Goal: Information Seeking & Learning: Learn about a topic

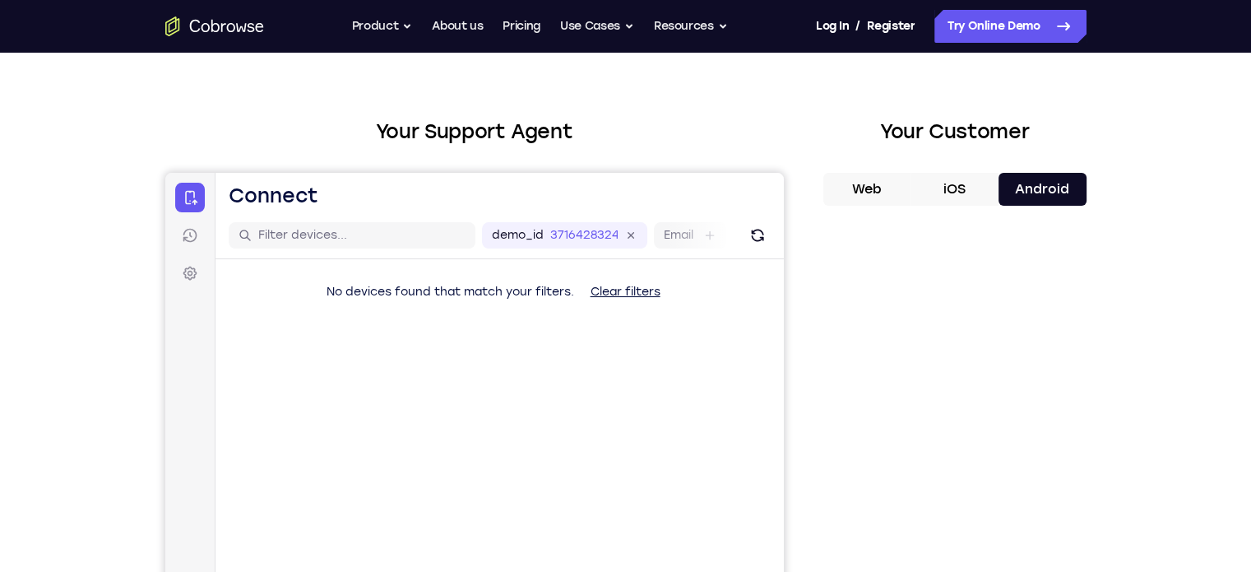
scroll to position [39, 0]
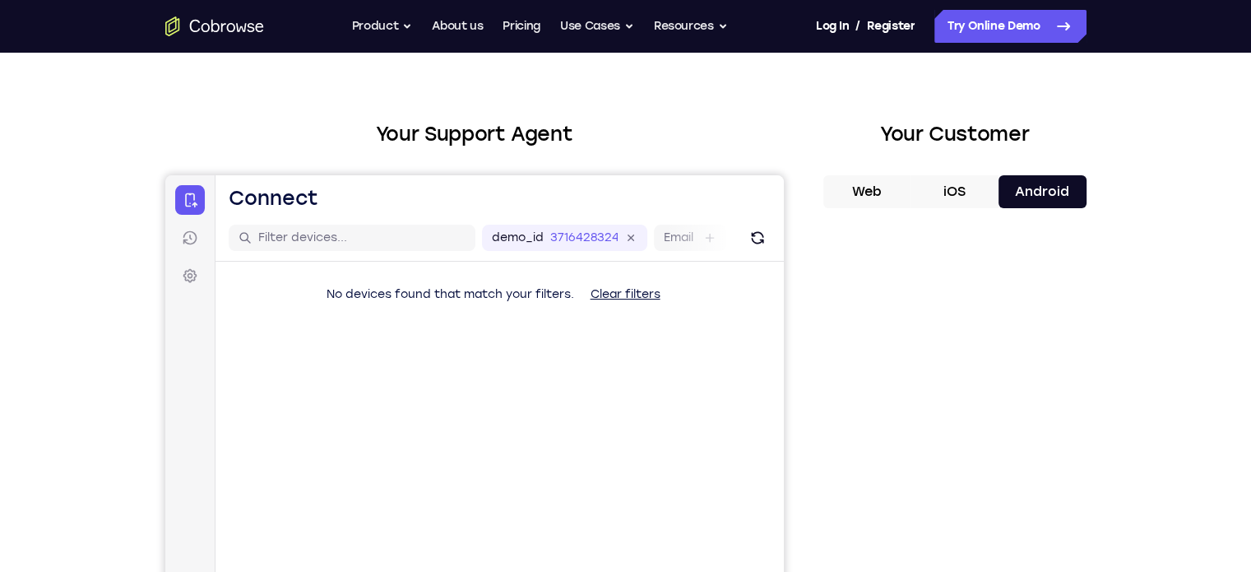
click at [872, 192] on button "Web" at bounding box center [867, 191] width 88 height 33
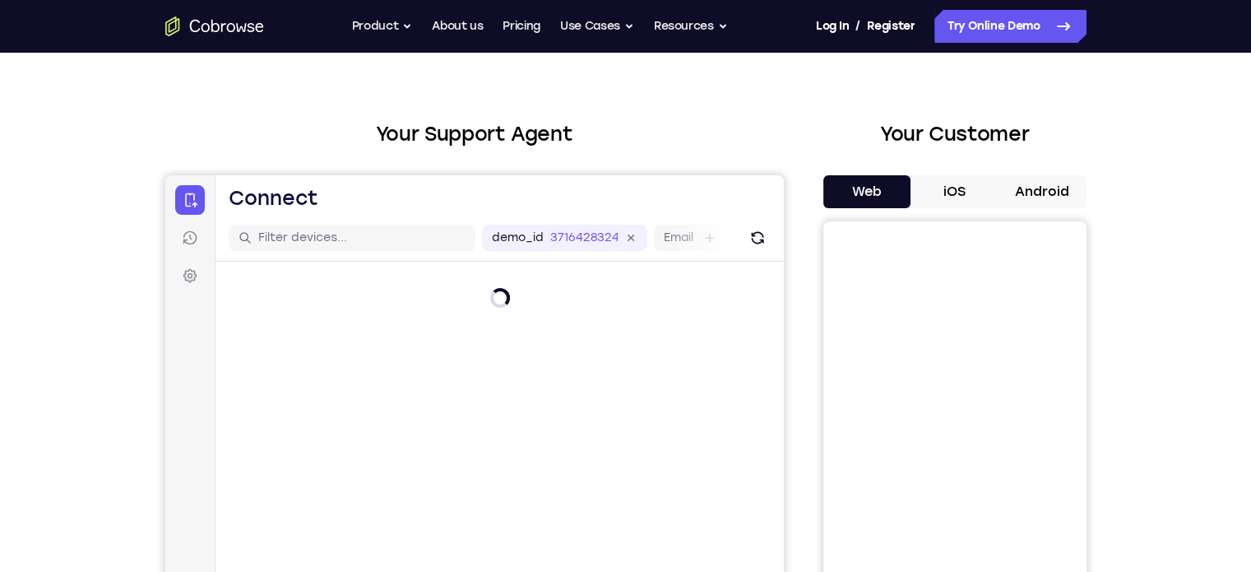
click at [1021, 199] on button "Android" at bounding box center [1043, 191] width 88 height 33
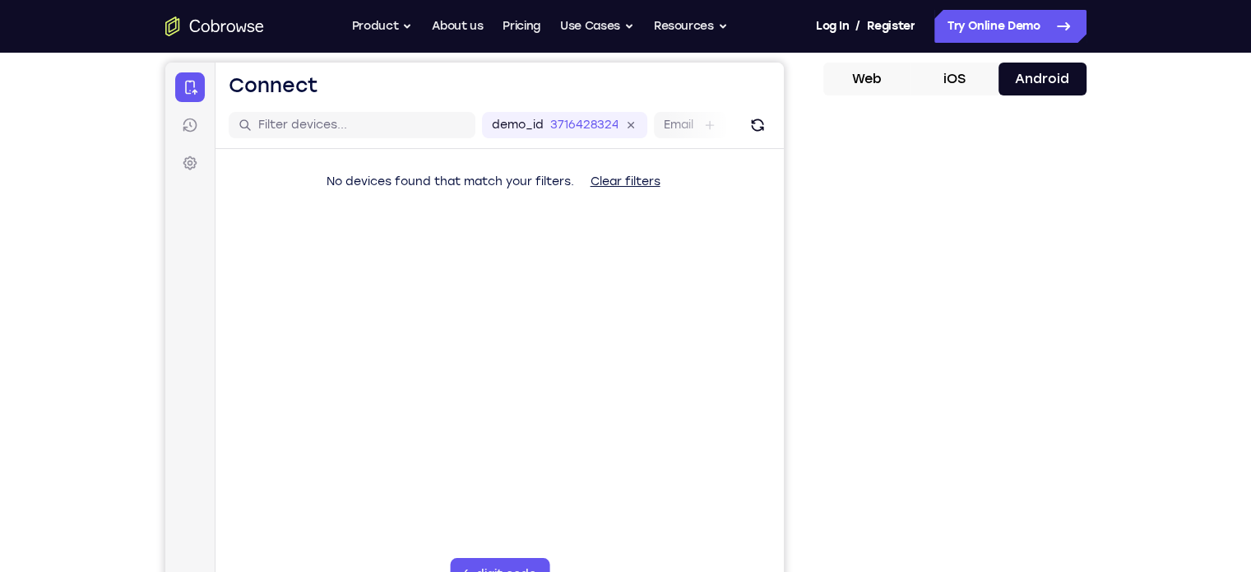
scroll to position [146, 0]
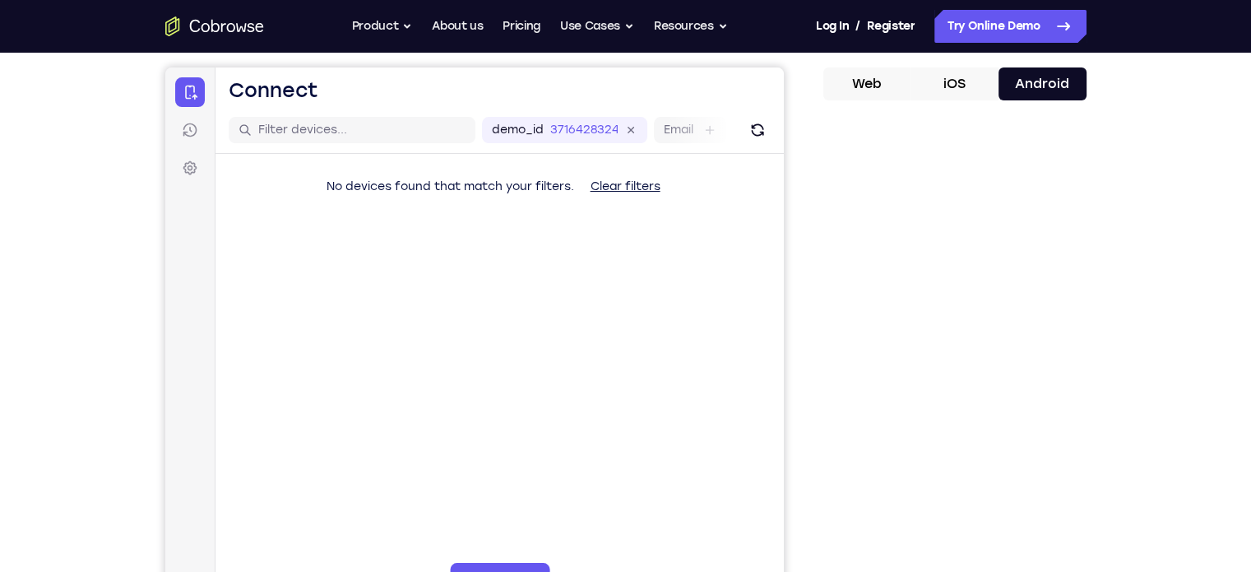
click at [947, 84] on button "iOS" at bounding box center [955, 83] width 88 height 33
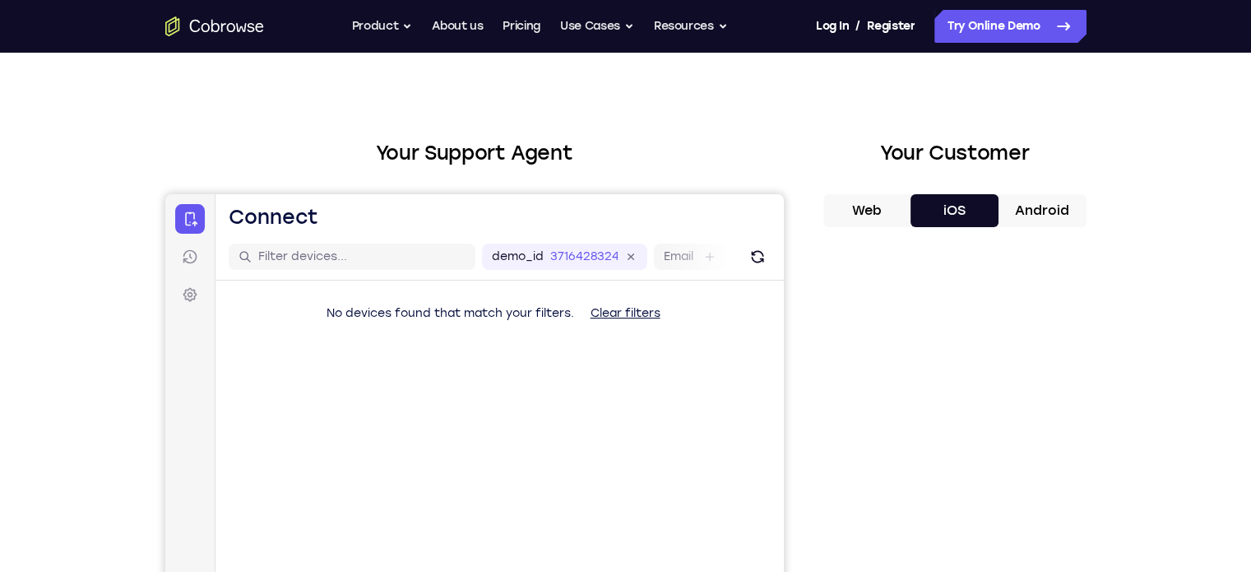
scroll to position [0, 0]
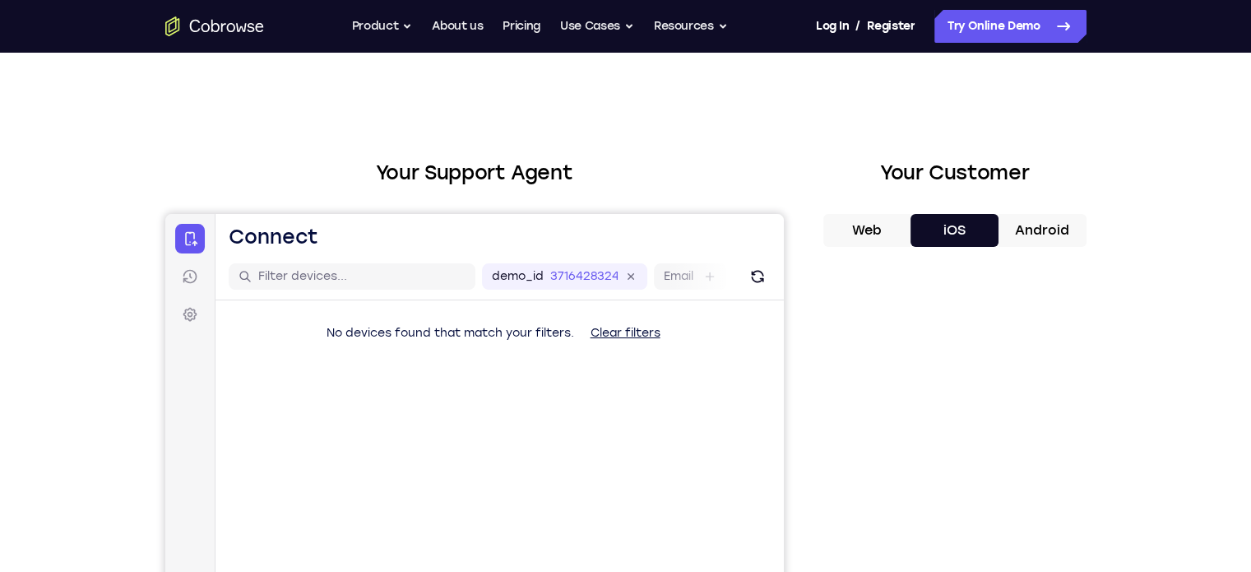
click at [1022, 227] on button "Android" at bounding box center [1043, 230] width 88 height 33
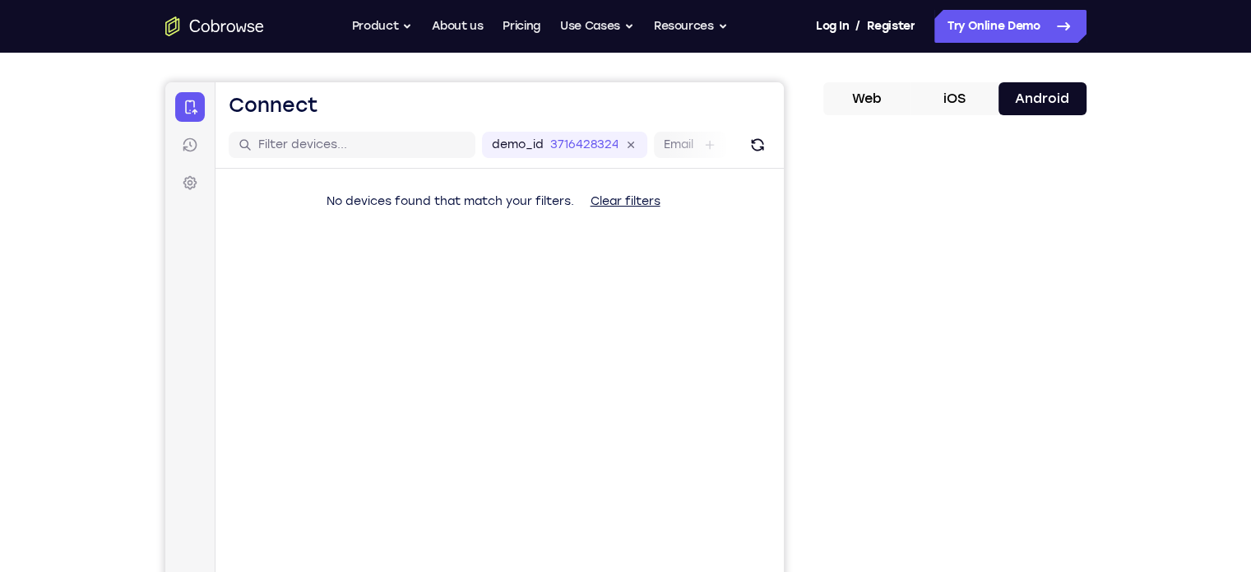
scroll to position [131, 0]
click at [959, 104] on button "iOS" at bounding box center [955, 99] width 88 height 33
click at [1055, 94] on button "Android" at bounding box center [1043, 99] width 88 height 33
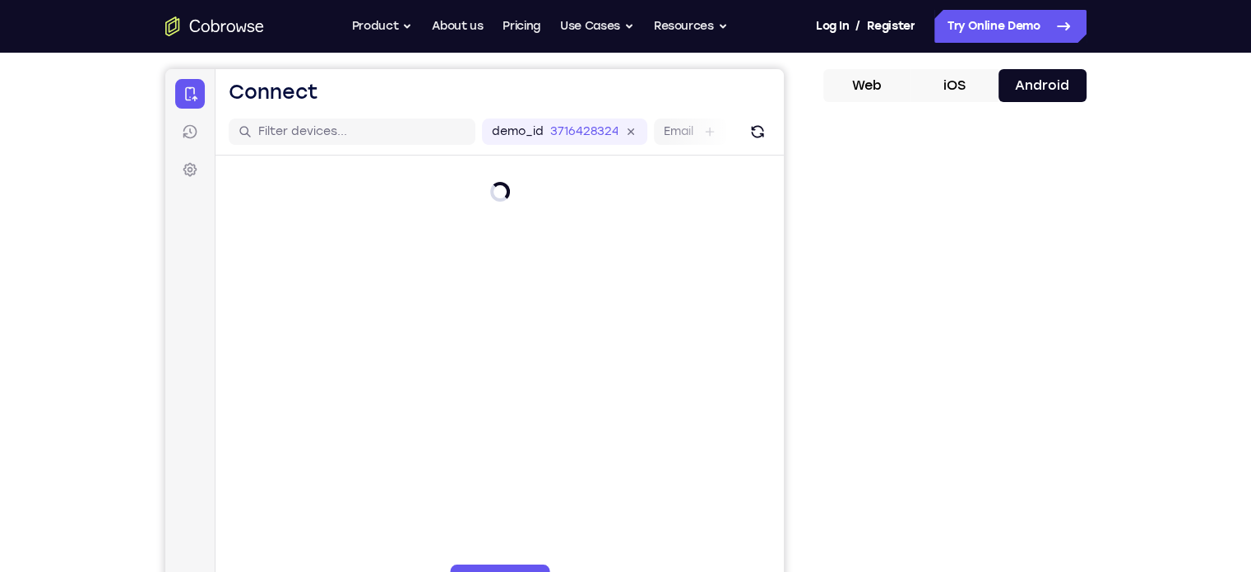
scroll to position [145, 0]
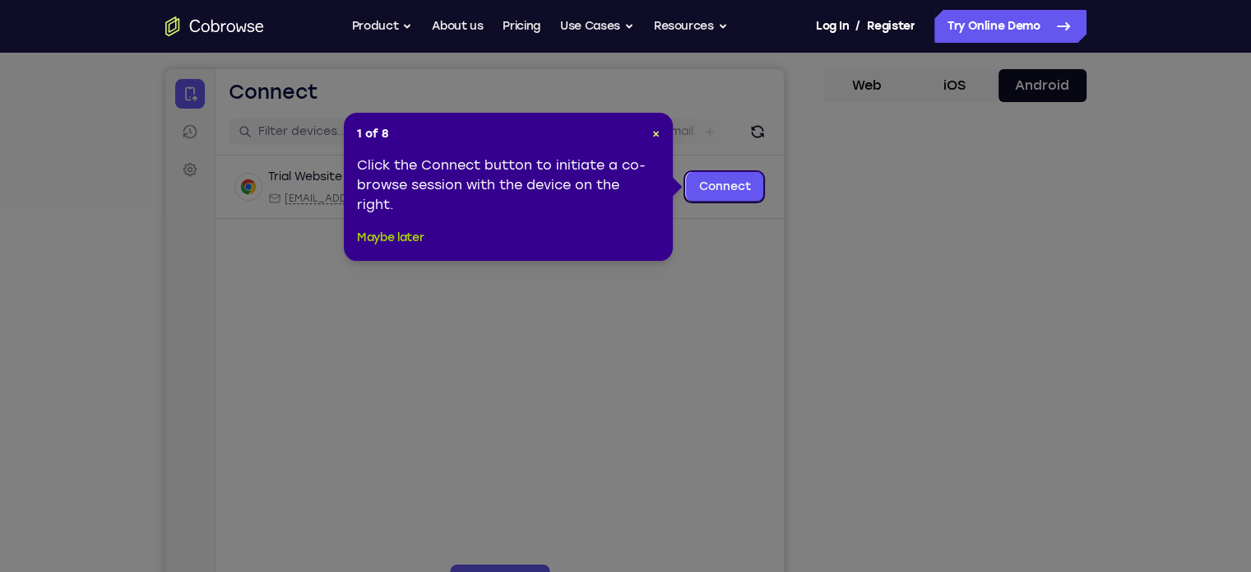
click at [383, 244] on button "Maybe later" at bounding box center [390, 238] width 67 height 20
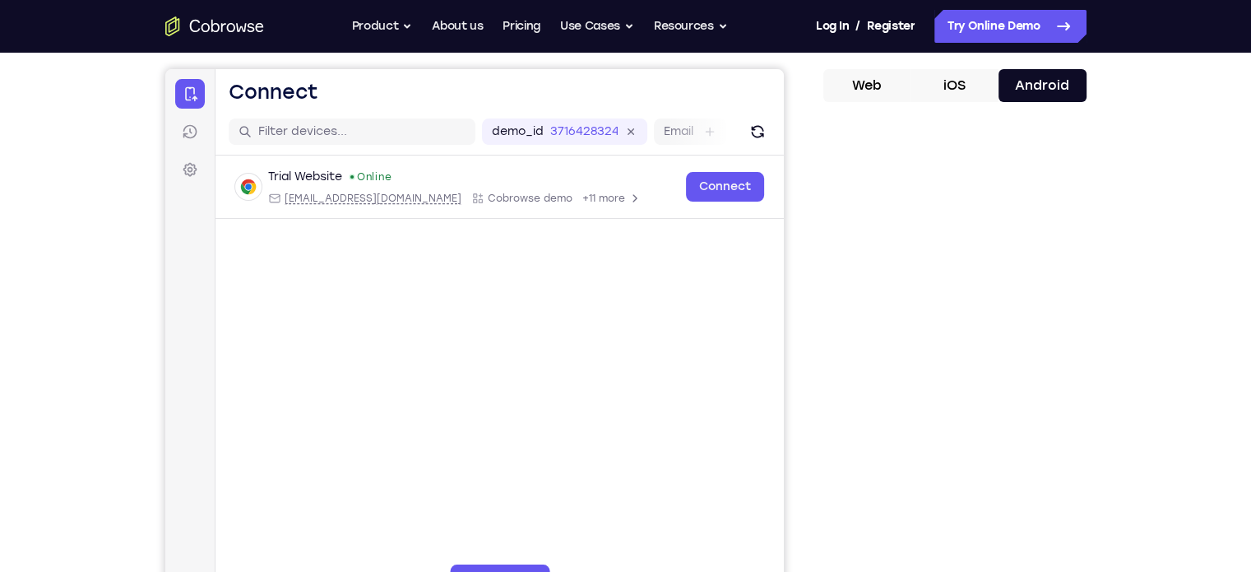
click at [965, 88] on button "iOS" at bounding box center [955, 85] width 88 height 33
click at [1027, 90] on button "Android" at bounding box center [1043, 85] width 88 height 33
click at [960, 89] on button "iOS" at bounding box center [955, 85] width 88 height 33
click at [1051, 75] on button "Android" at bounding box center [1043, 85] width 88 height 33
click at [973, 81] on button "iOS" at bounding box center [955, 85] width 88 height 33
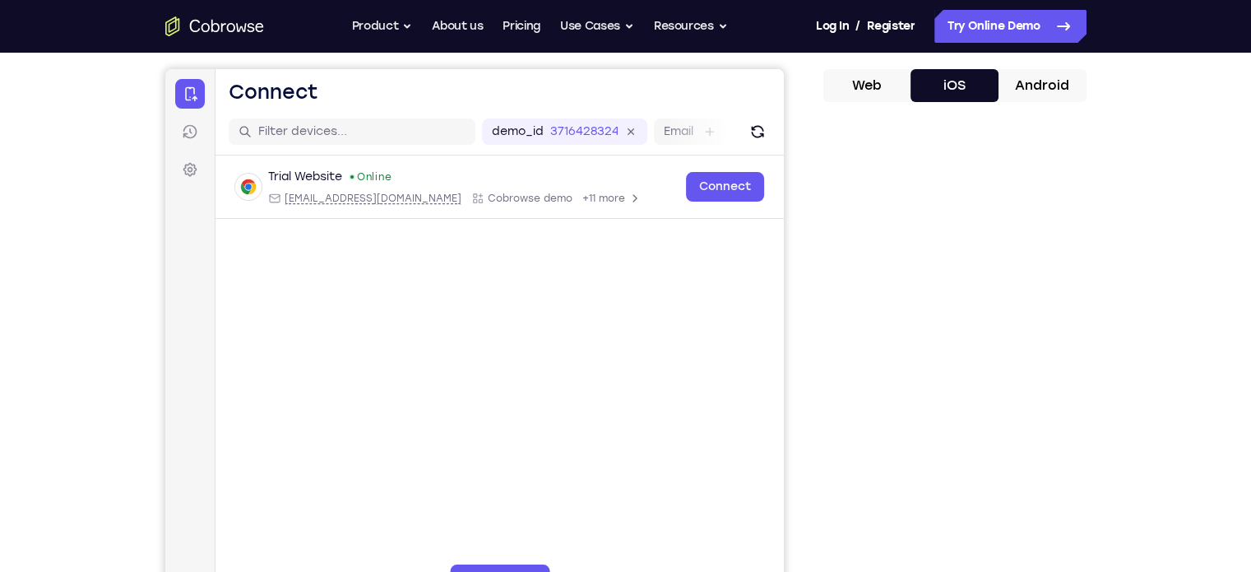
click at [1067, 72] on button "Android" at bounding box center [1043, 85] width 88 height 33
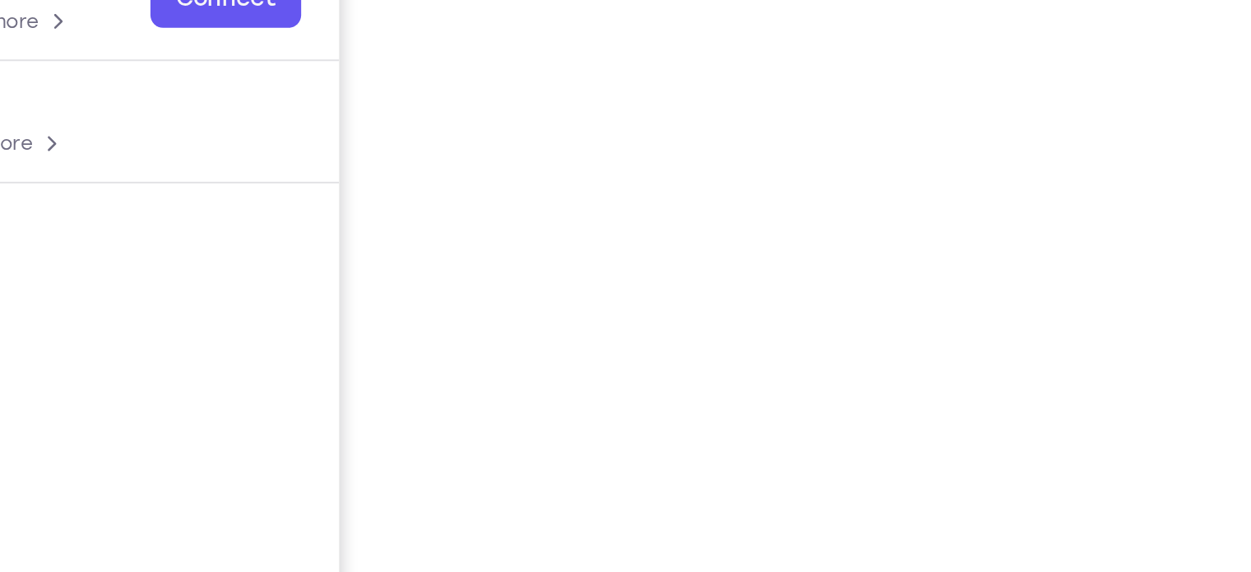
scroll to position [236, 0]
